Goal: Information Seeking & Learning: Learn about a topic

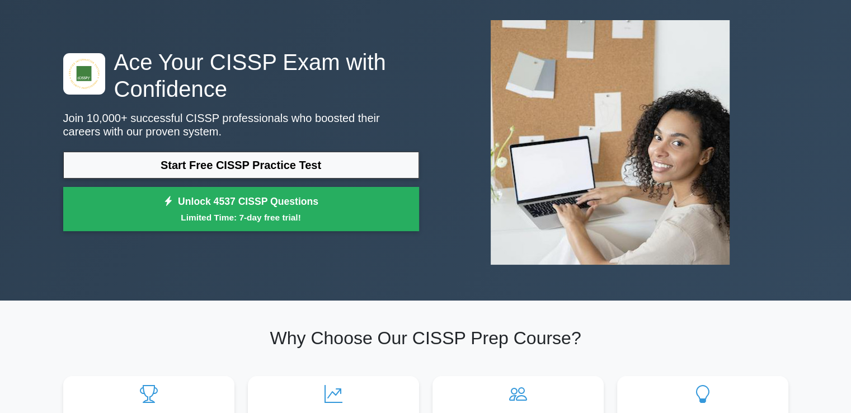
scroll to position [112, 0]
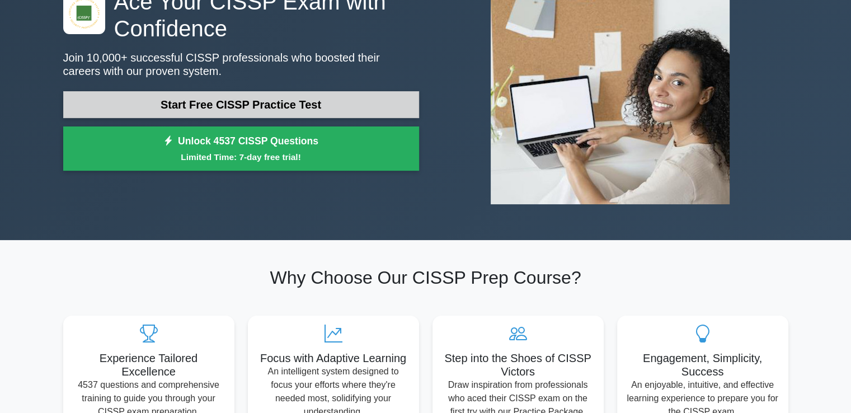
click at [284, 100] on link "Start Free CISSP Practice Test" at bounding box center [241, 104] width 356 height 27
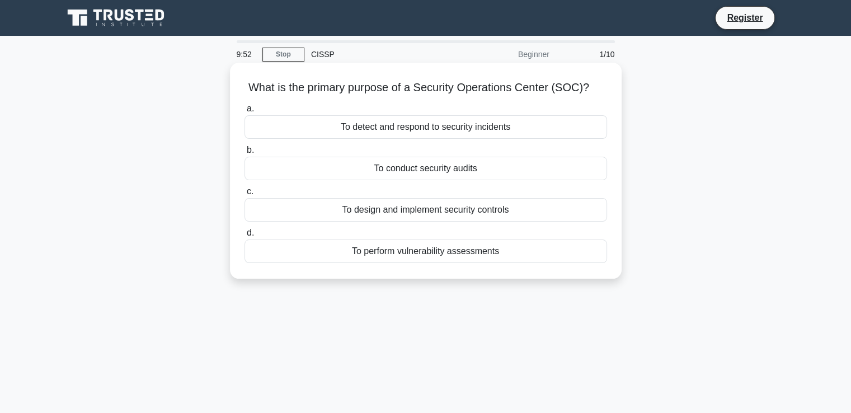
click at [387, 127] on div "To detect and respond to security incidents" at bounding box center [426, 127] width 363 height 24
click at [245, 113] on input "a. To detect and respond to security incidents" at bounding box center [245, 108] width 0 height 7
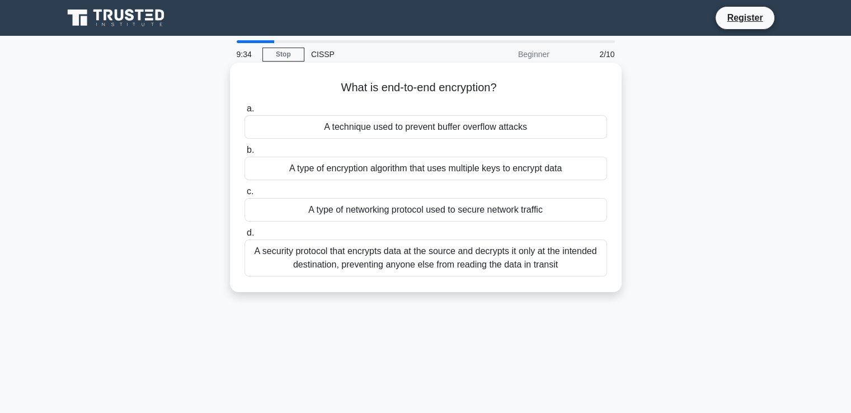
click at [280, 258] on div "A security protocol that encrypts data at the source and decrypts it only at th…" at bounding box center [426, 258] width 363 height 37
click at [256, 261] on div "A security protocol that encrypts data at the source and decrypts it only at th…" at bounding box center [426, 258] width 363 height 37
click at [245, 237] on input "d. A security protocol that encrypts data at the source and decrypts it only at…" at bounding box center [245, 233] width 0 height 7
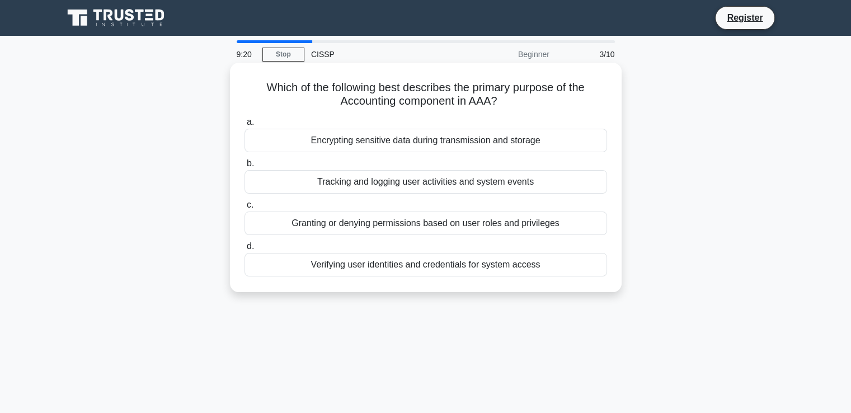
click at [400, 184] on div "Tracking and logging user activities and system events" at bounding box center [426, 182] width 363 height 24
click at [245, 167] on input "b. Tracking and logging user activities and system events" at bounding box center [245, 163] width 0 height 7
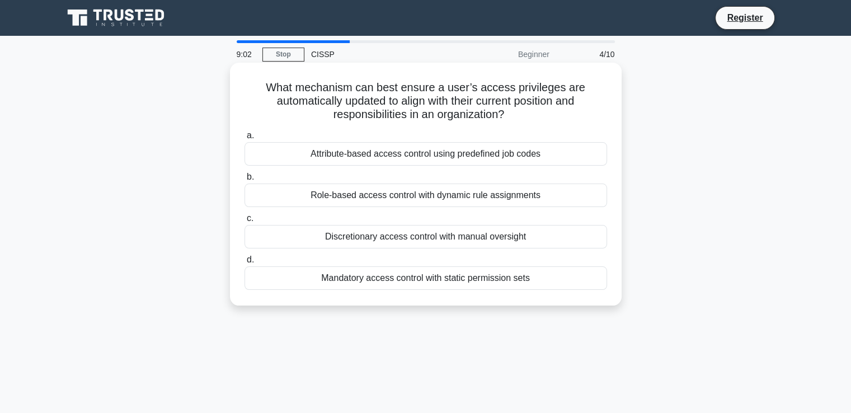
click at [313, 196] on div "Role-based access control with dynamic rule assignments" at bounding box center [426, 196] width 363 height 24
click at [245, 181] on input "b. Role-based access control with dynamic rule assignments" at bounding box center [245, 177] width 0 height 7
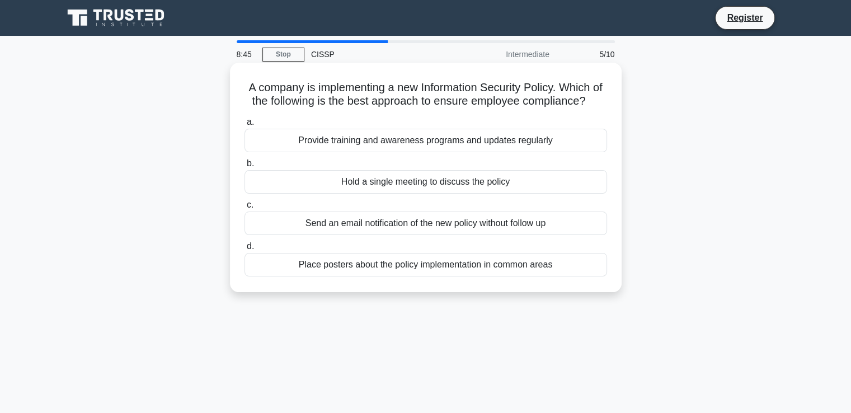
click at [329, 152] on div "Provide training and awareness programs and updates regularly" at bounding box center [426, 141] width 363 height 24
click at [245, 126] on input "a. Provide training and awareness programs and updates regularly" at bounding box center [245, 122] width 0 height 7
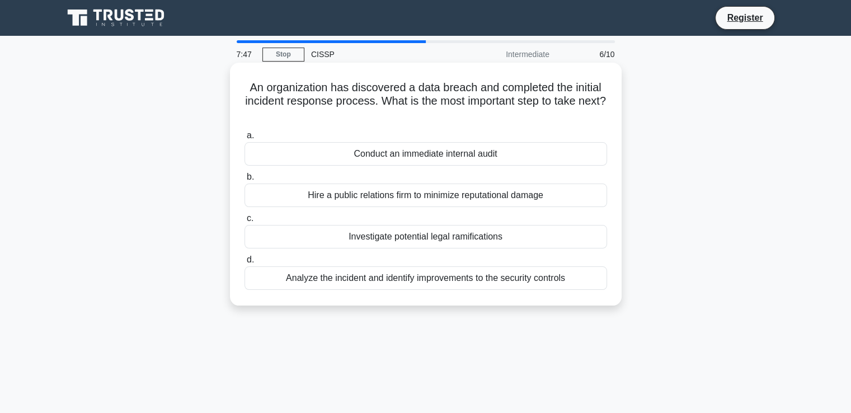
click at [425, 241] on div "Investigate potential legal ramifications" at bounding box center [426, 237] width 363 height 24
click at [245, 222] on input "c. Investigate potential legal ramifications" at bounding box center [245, 218] width 0 height 7
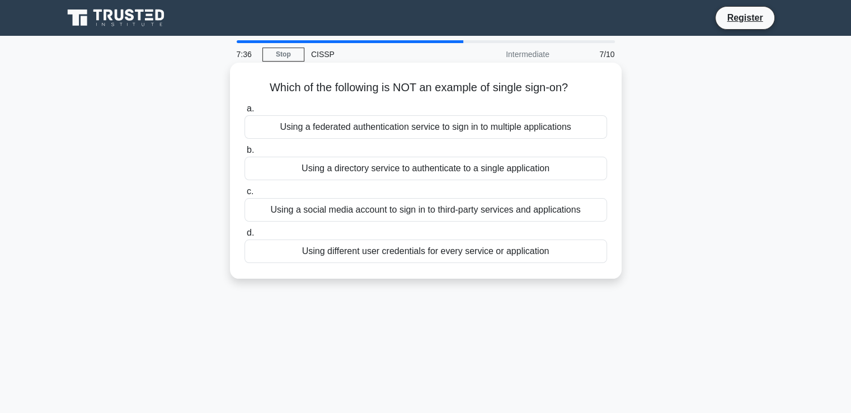
click at [455, 253] on div "Using different user credentials for every service or application" at bounding box center [426, 252] width 363 height 24
click at [245, 237] on input "d. Using different user credentials for every service or application" at bounding box center [245, 233] width 0 height 7
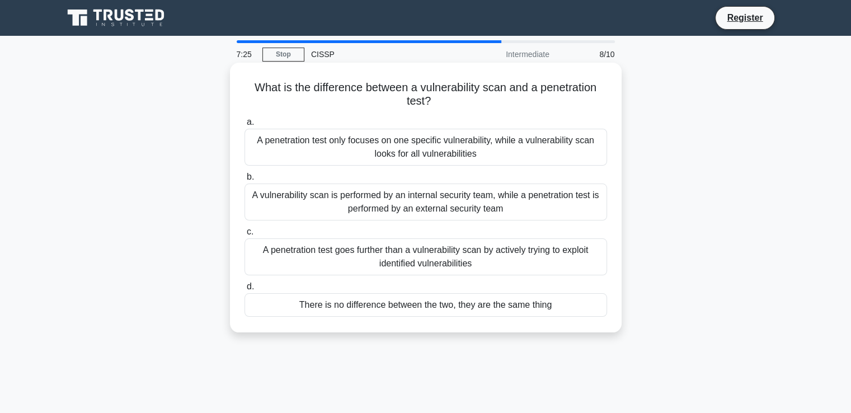
click at [353, 258] on div "A penetration test goes further than a vulnerability scan by actively trying to…" at bounding box center [426, 256] width 363 height 37
click at [245, 236] on input "c. A penetration test goes further than a vulnerability scan by actively trying…" at bounding box center [245, 231] width 0 height 7
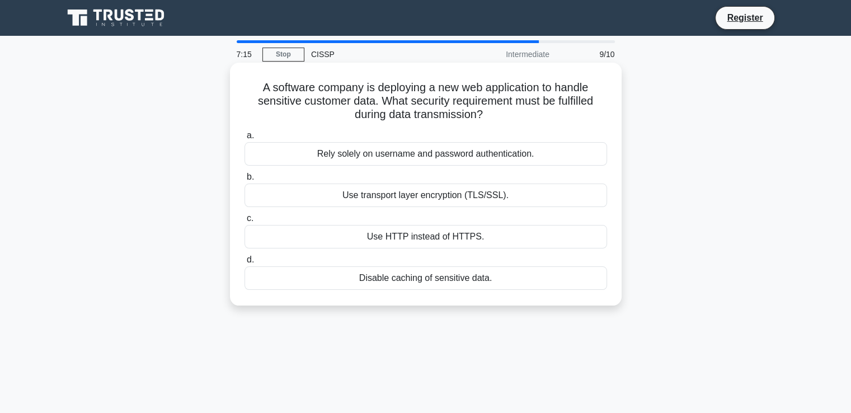
click at [445, 195] on div "Use transport layer encryption (TLS/SSL)." at bounding box center [426, 196] width 363 height 24
click at [245, 181] on input "b. Use transport layer encryption (TLS/SSL)." at bounding box center [245, 177] width 0 height 7
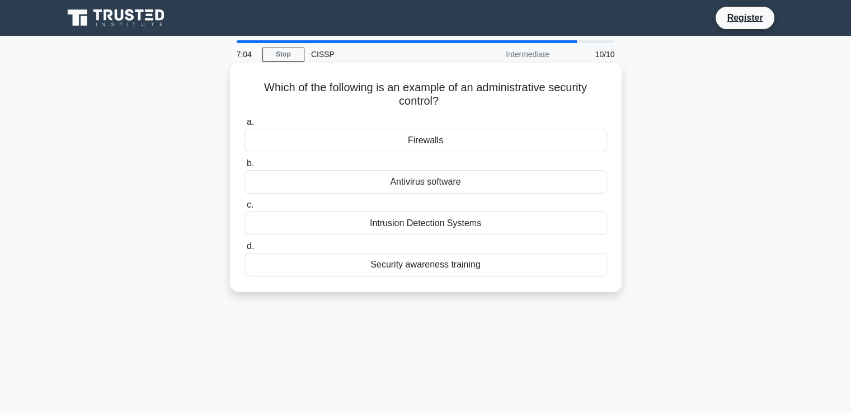
click at [427, 265] on div "Security awareness training" at bounding box center [426, 265] width 363 height 24
click at [245, 250] on input "d. Security awareness training" at bounding box center [245, 246] width 0 height 7
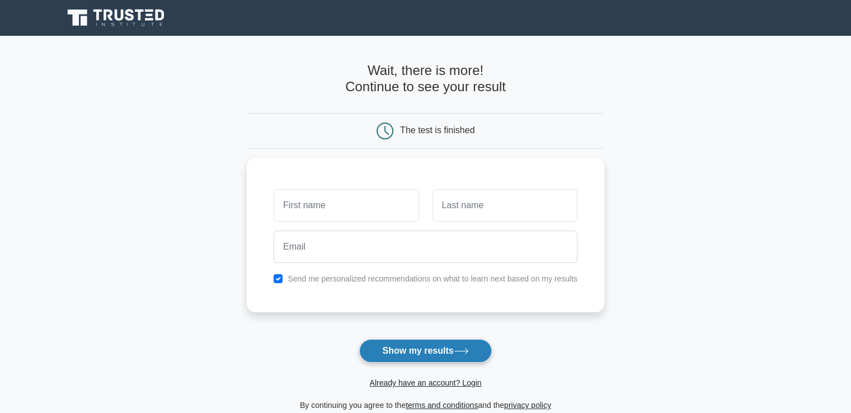
click at [412, 350] on button "Show my results" at bounding box center [425, 351] width 132 height 24
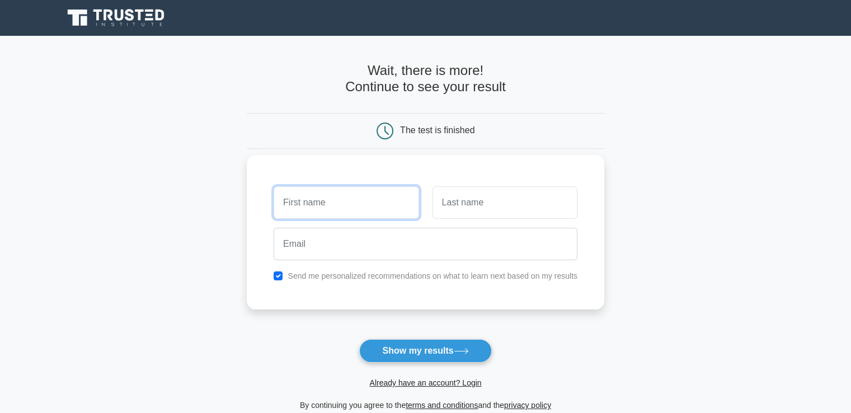
click at [342, 205] on input "text" at bounding box center [346, 202] width 145 height 32
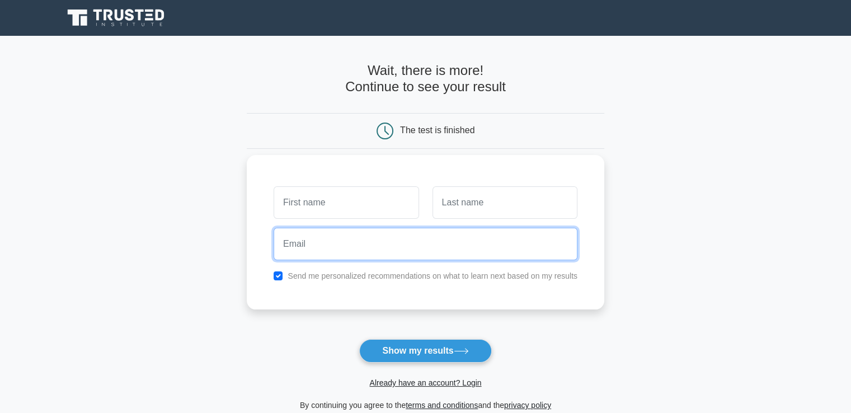
click at [327, 238] on input "email" at bounding box center [426, 244] width 304 height 32
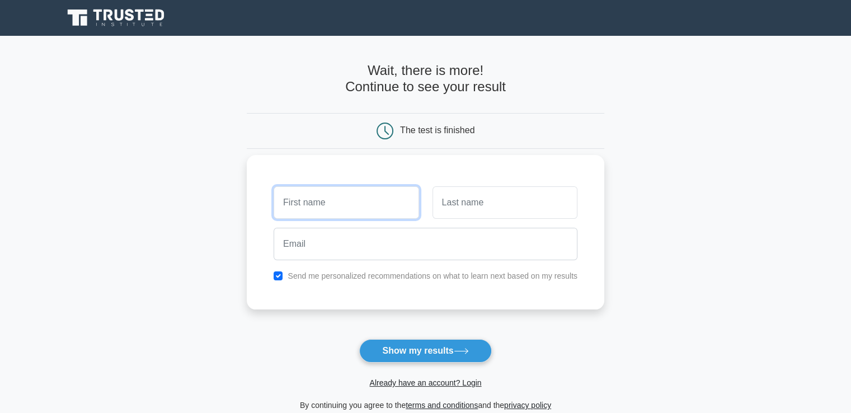
click at [327, 198] on input "text" at bounding box center [346, 202] width 145 height 32
click at [278, 274] on input "checkbox" at bounding box center [278, 276] width 9 height 9
checkbox input "false"
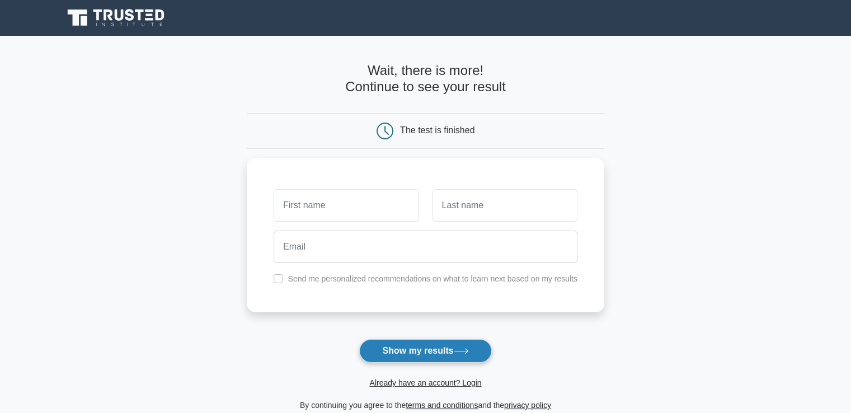
click at [451, 354] on button "Show my results" at bounding box center [425, 351] width 132 height 24
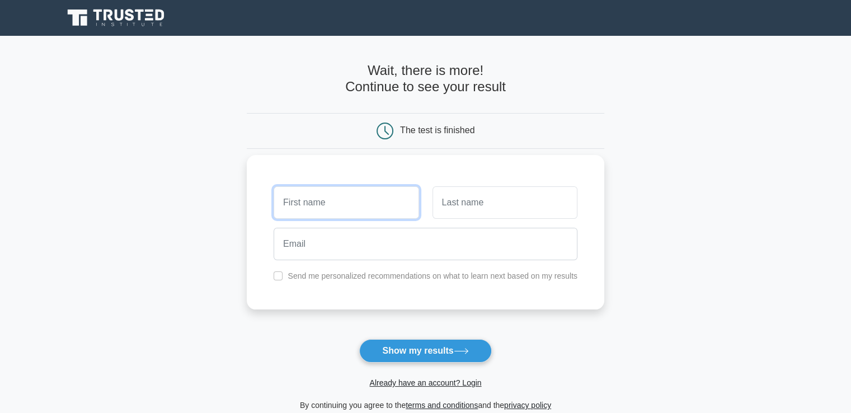
click at [319, 202] on input "text" at bounding box center [346, 202] width 145 height 32
type input "[PERSON_NAME]"
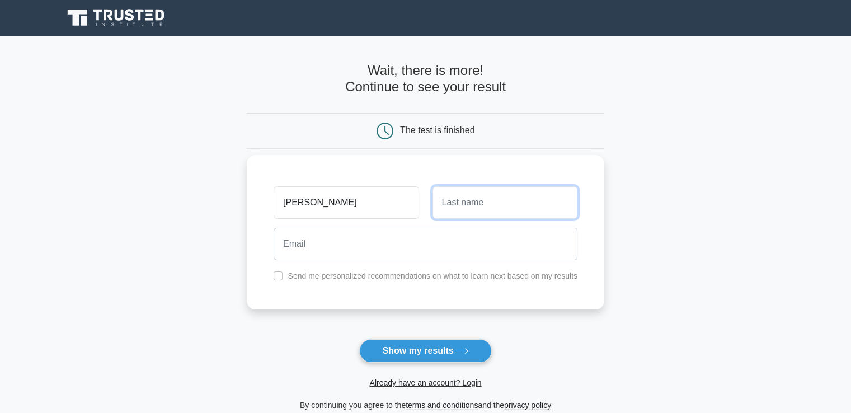
click at [471, 209] on input "text" at bounding box center [505, 202] width 145 height 32
type input "Rimoldi"
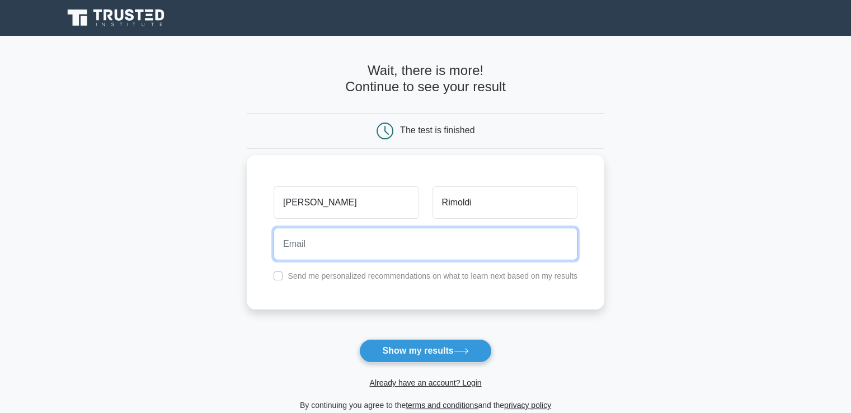
click at [389, 244] on input "email" at bounding box center [426, 244] width 304 height 32
type input "cris25rim@gmail.com"
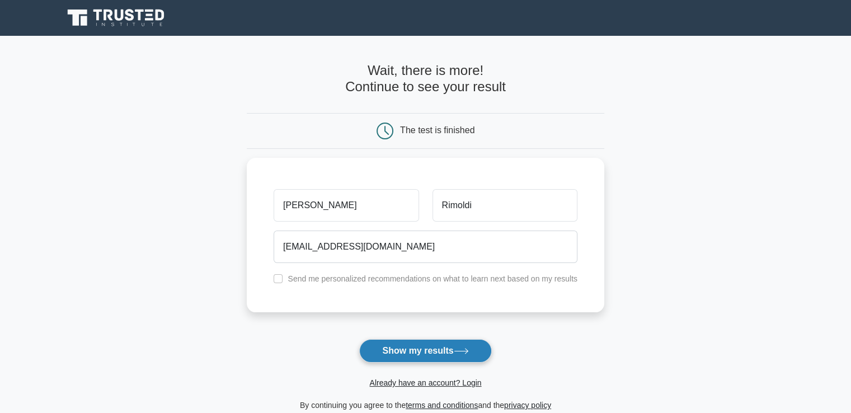
click at [433, 350] on button "Show my results" at bounding box center [425, 351] width 132 height 24
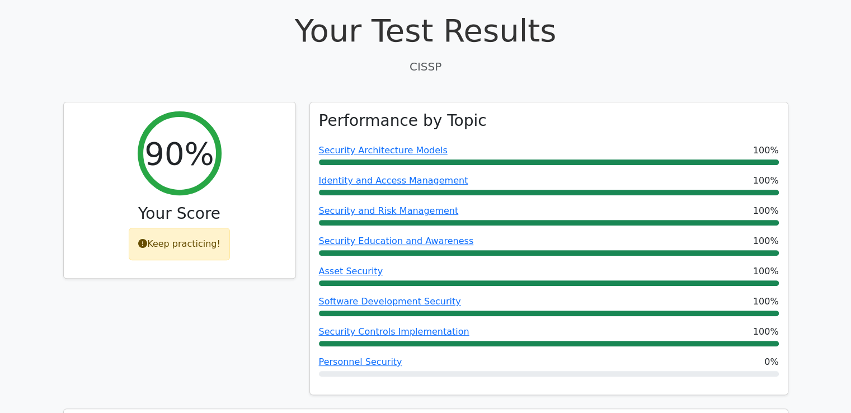
scroll to position [448, 0]
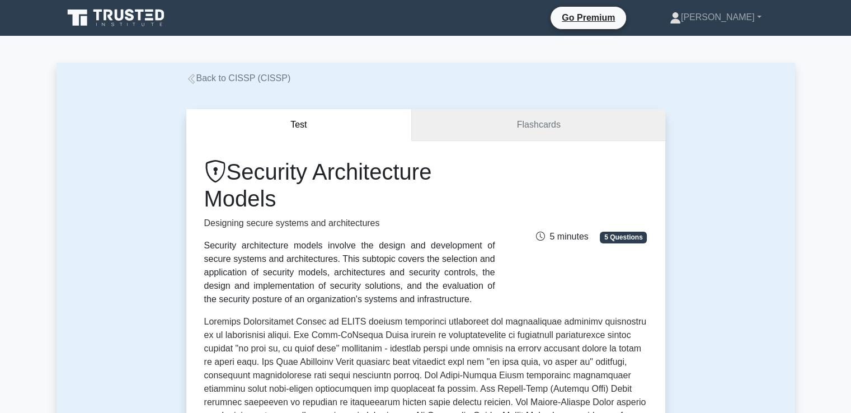
click at [517, 129] on link "Flashcards" at bounding box center [538, 125] width 253 height 32
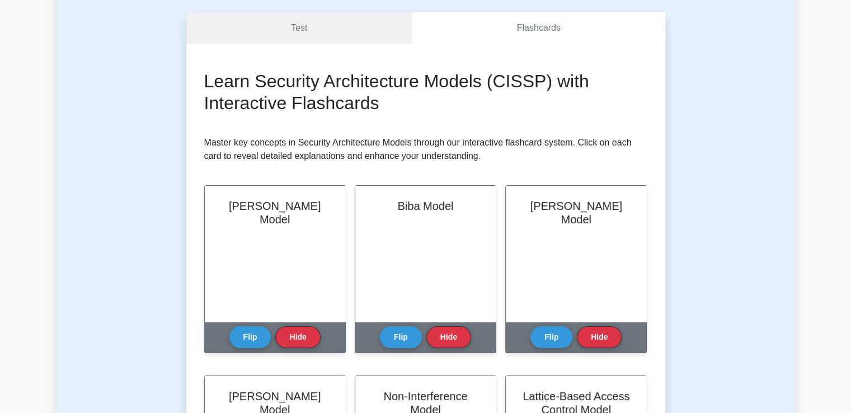
scroll to position [224, 0]
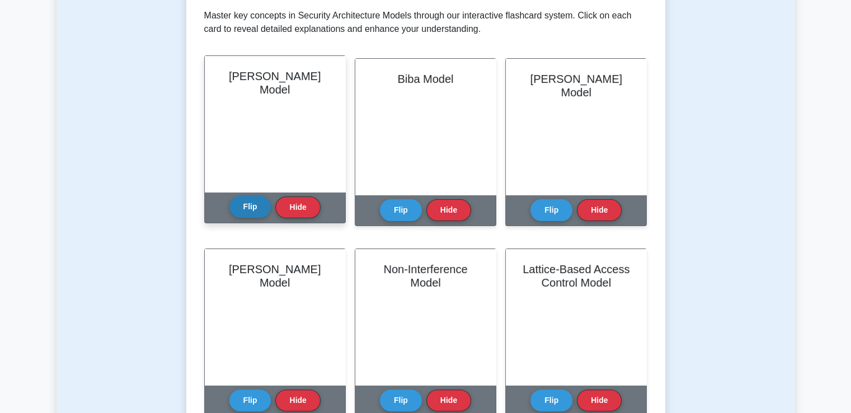
click at [249, 211] on button "Flip" at bounding box center [251, 207] width 42 height 22
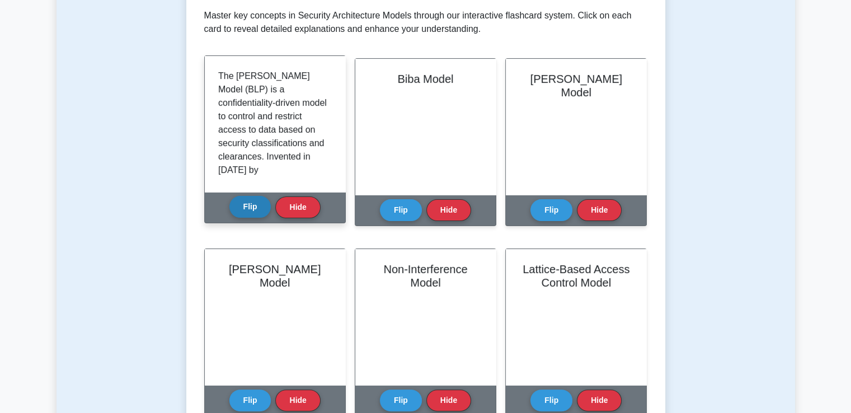
click at [252, 207] on button "Flip" at bounding box center [251, 207] width 42 height 22
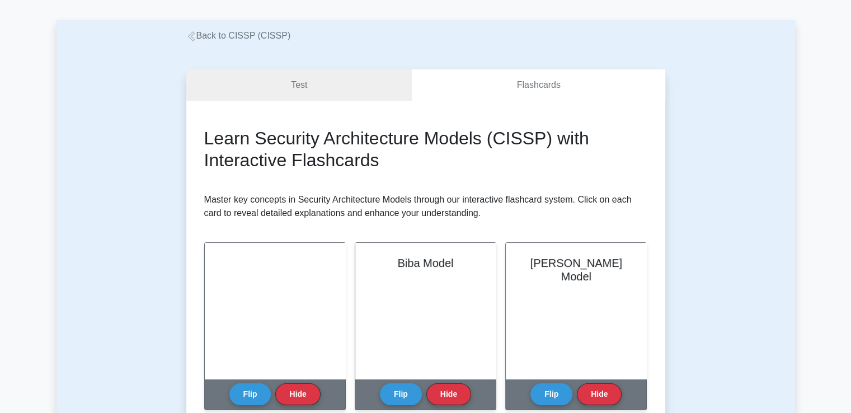
scroll to position [0, 0]
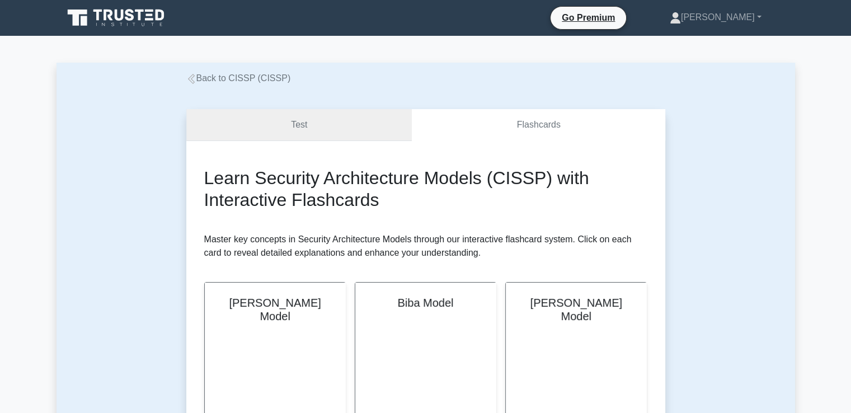
click at [294, 124] on link "Test" at bounding box center [299, 125] width 226 height 32
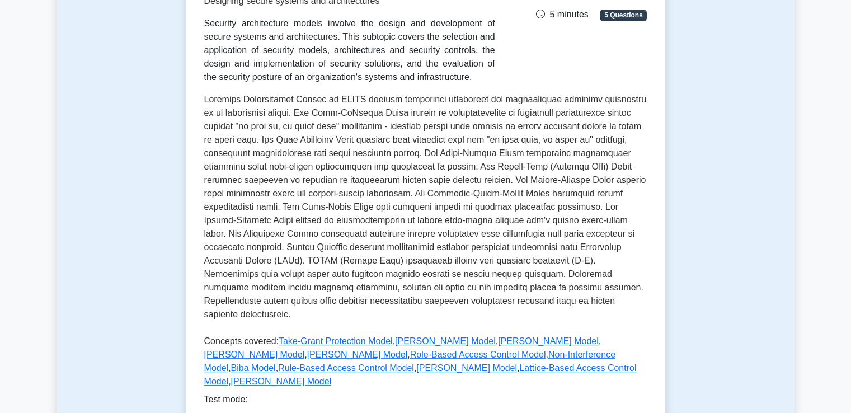
scroll to position [336, 0]
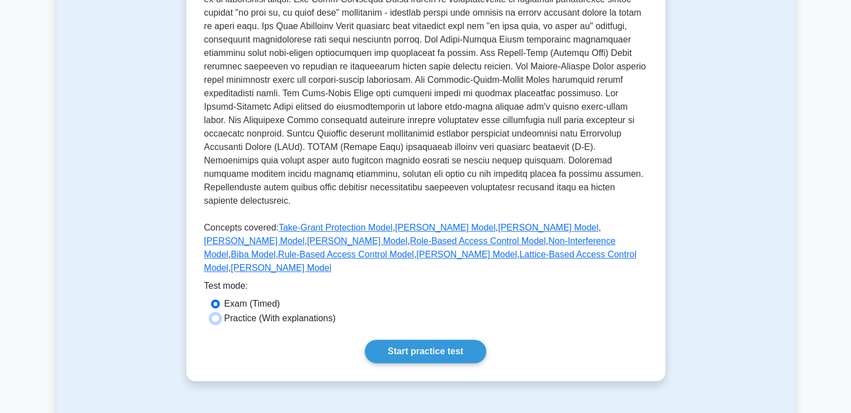
click at [217, 314] on input "Practice (With explanations)" at bounding box center [215, 318] width 9 height 9
radio input "true"
click at [406, 340] on link "Start practice test" at bounding box center [425, 352] width 121 height 24
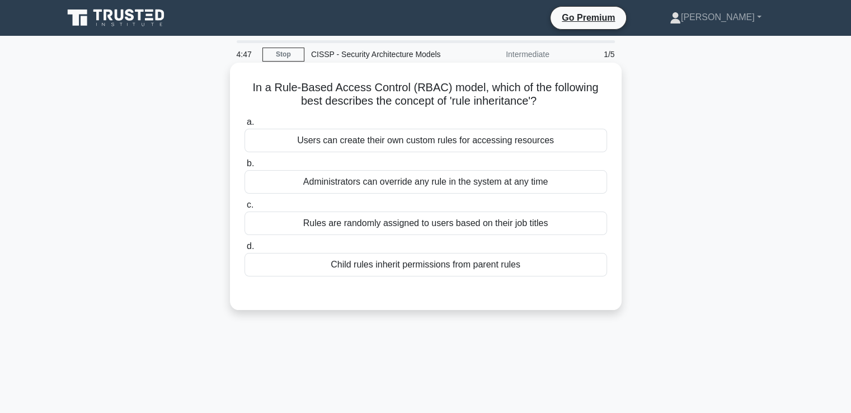
click at [381, 263] on div "Child rules inherit permissions from parent rules" at bounding box center [426, 265] width 363 height 24
click at [245, 250] on input "d. Child rules inherit permissions from parent rules" at bounding box center [245, 246] width 0 height 7
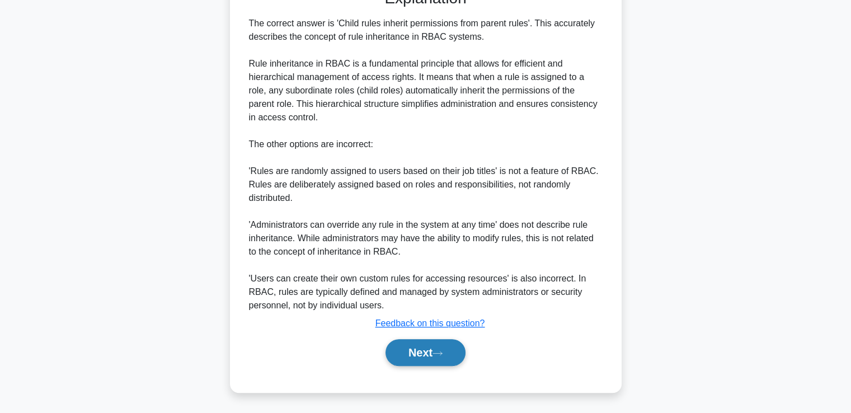
click at [436, 349] on button "Next" at bounding box center [426, 352] width 80 height 27
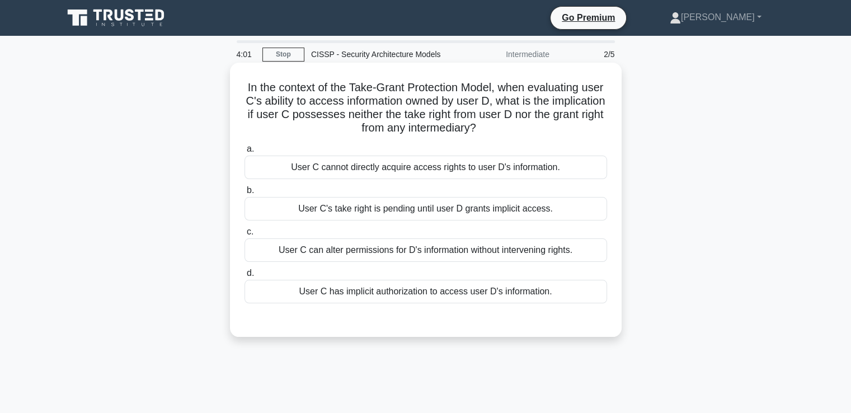
click at [419, 167] on div "User C cannot directly acquire access rights to user D's information." at bounding box center [426, 168] width 363 height 24
click at [245, 153] on input "a. User C cannot directly acquire access rights to user D's information." at bounding box center [245, 149] width 0 height 7
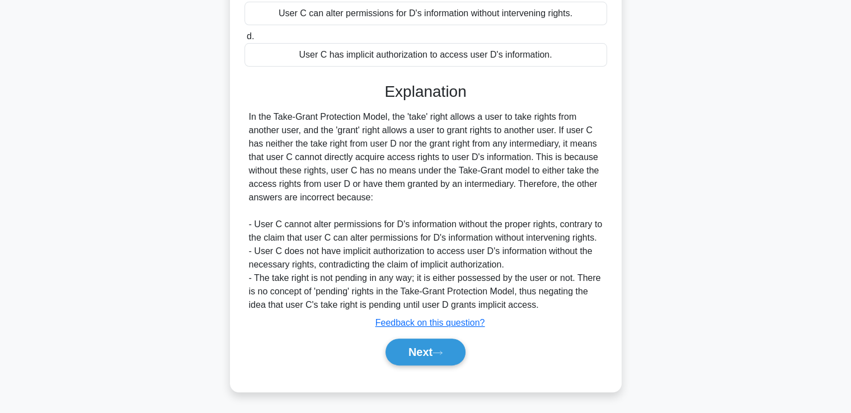
scroll to position [250, 0]
click at [422, 353] on button "Next" at bounding box center [426, 352] width 80 height 27
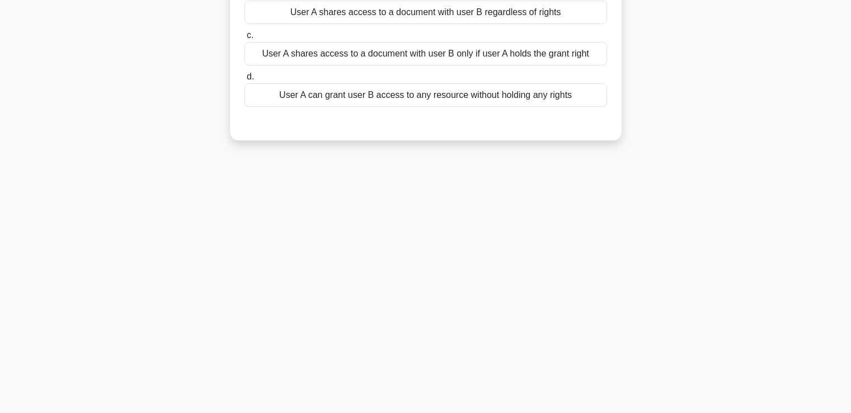
scroll to position [0, 0]
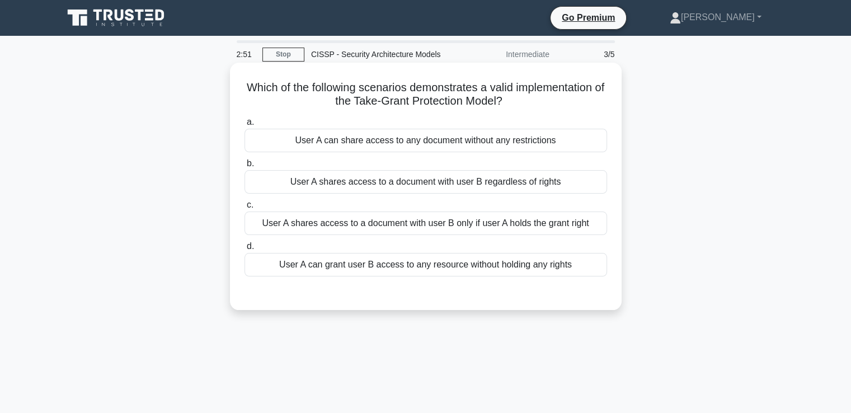
click at [543, 263] on div "User A can grant user B access to any resource without holding any rights" at bounding box center [426, 265] width 363 height 24
click at [245, 250] on input "d. User A can grant user B access to any resource without holding any rights" at bounding box center [245, 246] width 0 height 7
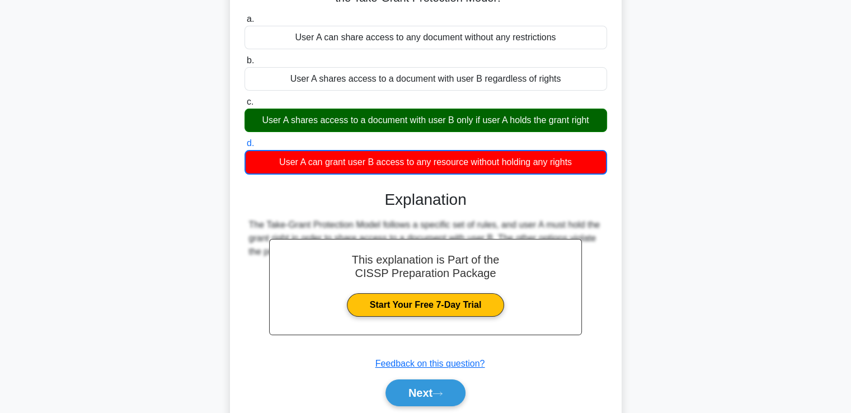
scroll to position [192, 0]
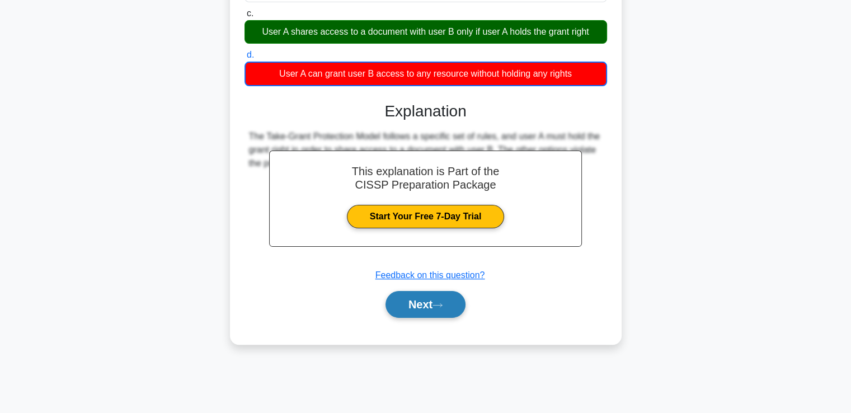
click at [427, 300] on button "Next" at bounding box center [426, 304] width 80 height 27
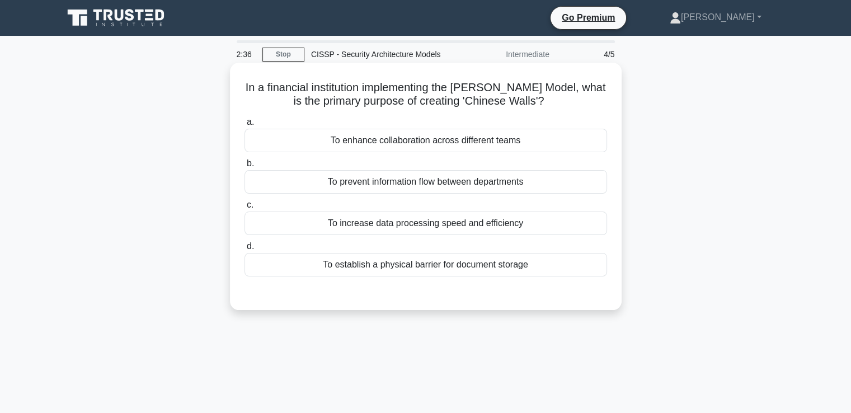
scroll to position [0, 0]
click at [482, 179] on div "To prevent information flow between departments" at bounding box center [426, 182] width 363 height 24
click at [245, 167] on input "b. To prevent information flow between departments" at bounding box center [245, 163] width 0 height 7
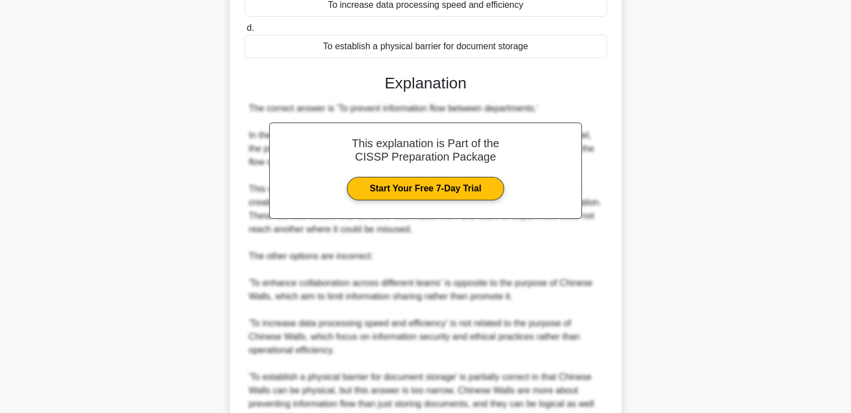
scroll to position [330, 0]
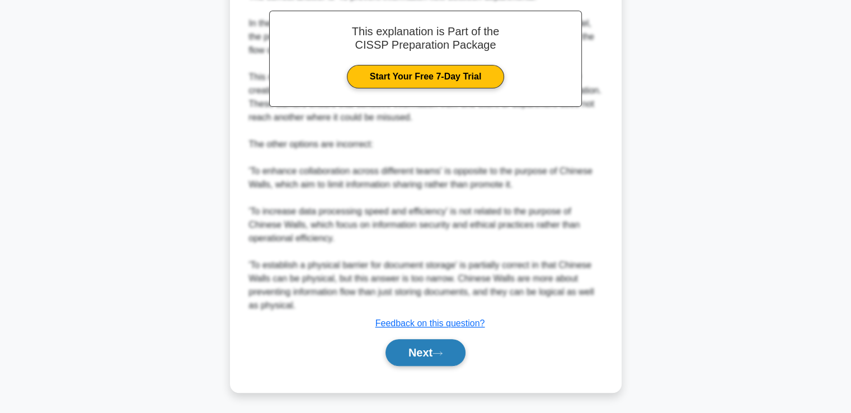
click at [433, 347] on button "Next" at bounding box center [426, 352] width 80 height 27
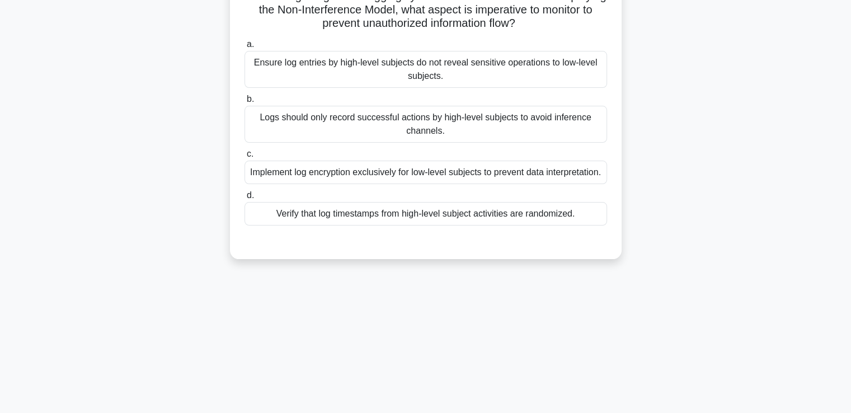
scroll to position [24, 0]
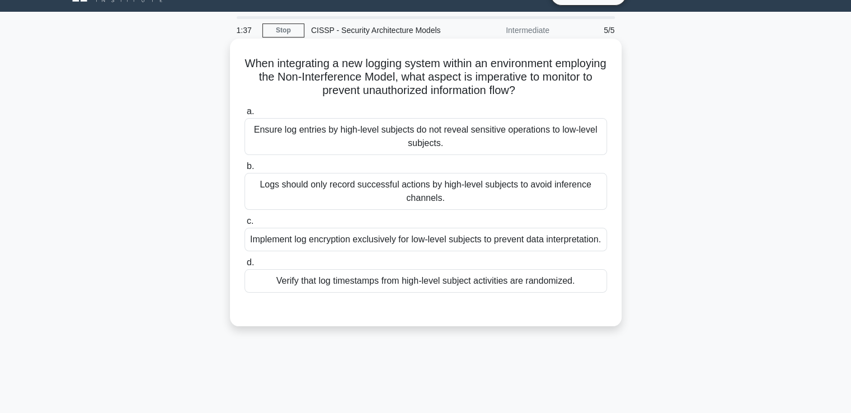
click at [472, 139] on div "Ensure log entries by high-level subjects do not reveal sensitive operations to…" at bounding box center [426, 136] width 363 height 37
click at [245, 115] on input "a. Ensure log entries by high-level subjects do not reveal sensitive operations…" at bounding box center [245, 111] width 0 height 7
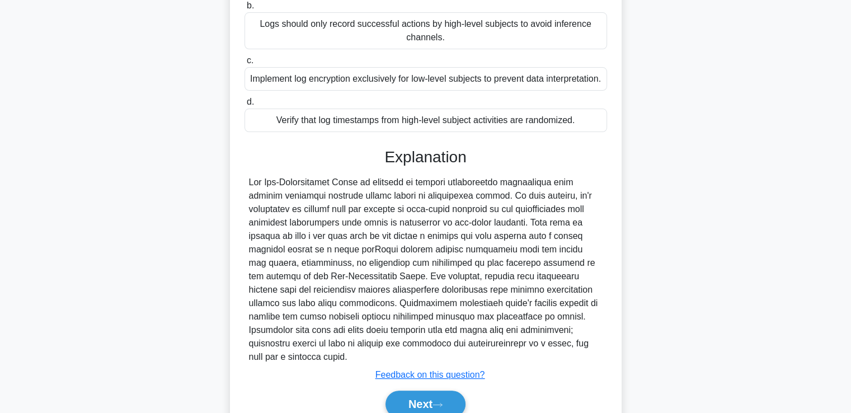
scroll to position [192, 0]
